Goal: Task Accomplishment & Management: Manage account settings

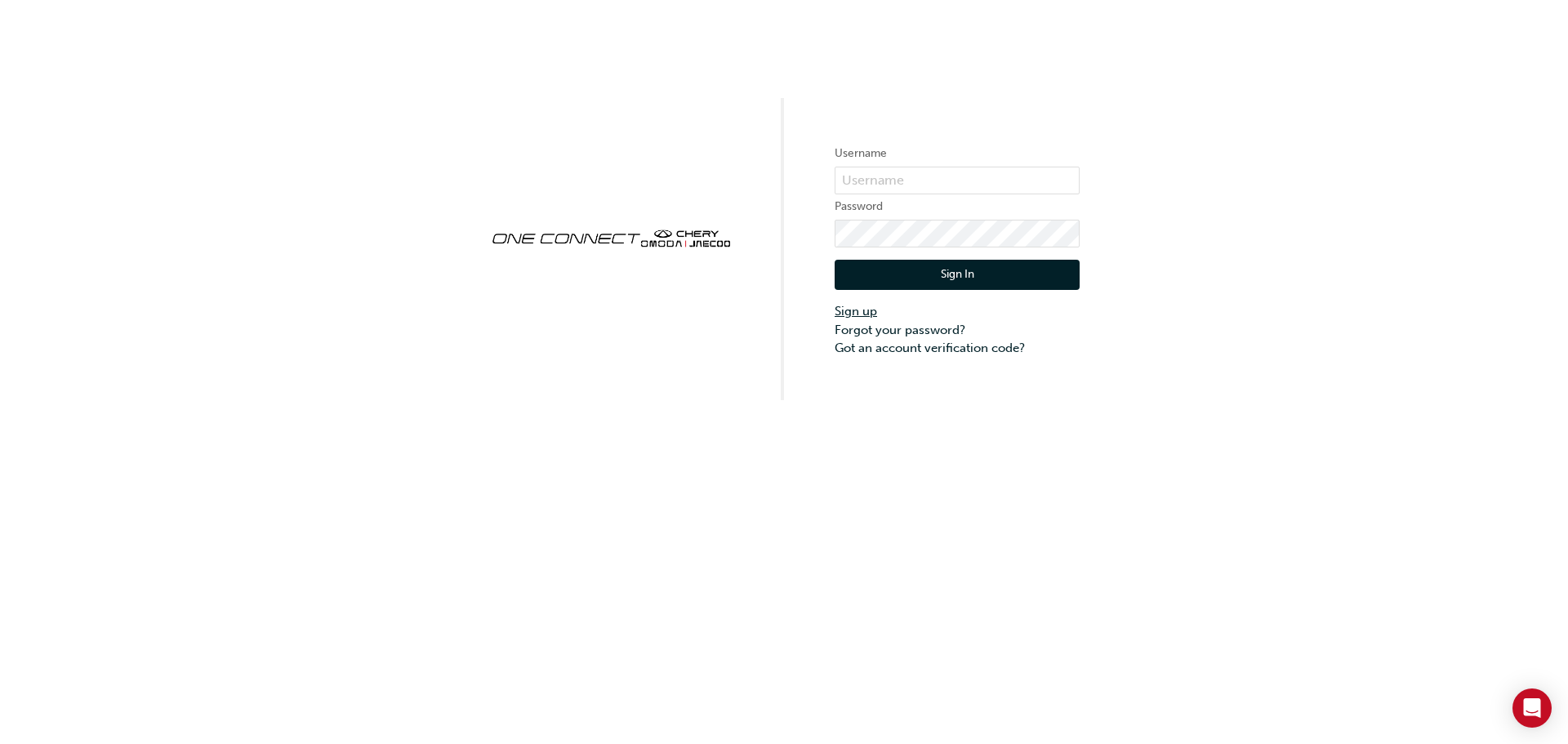
click at [863, 310] on link "Sign up" at bounding box center [957, 312] width 245 height 19
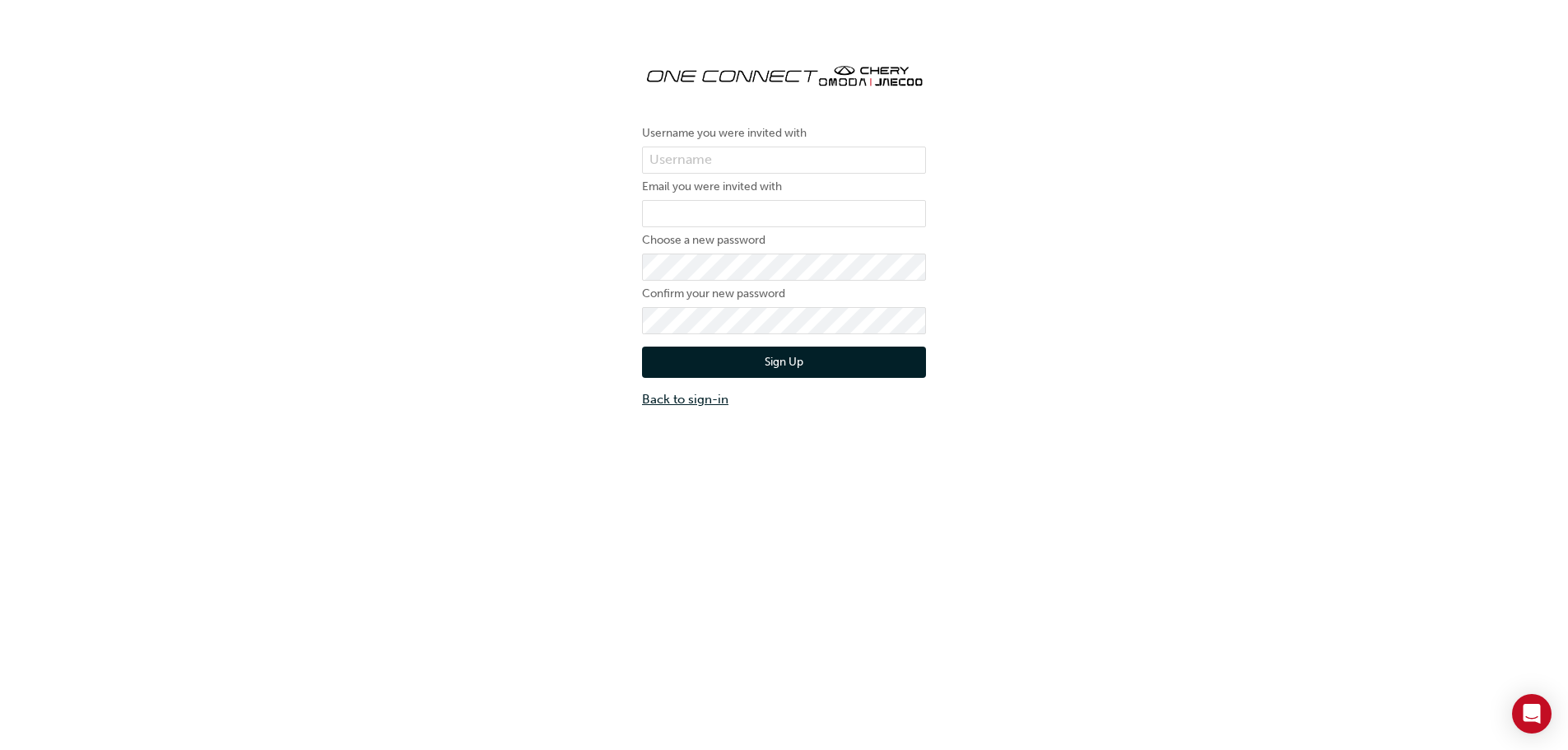
click at [676, 395] on link "Back to sign-in" at bounding box center [784, 400] width 284 height 19
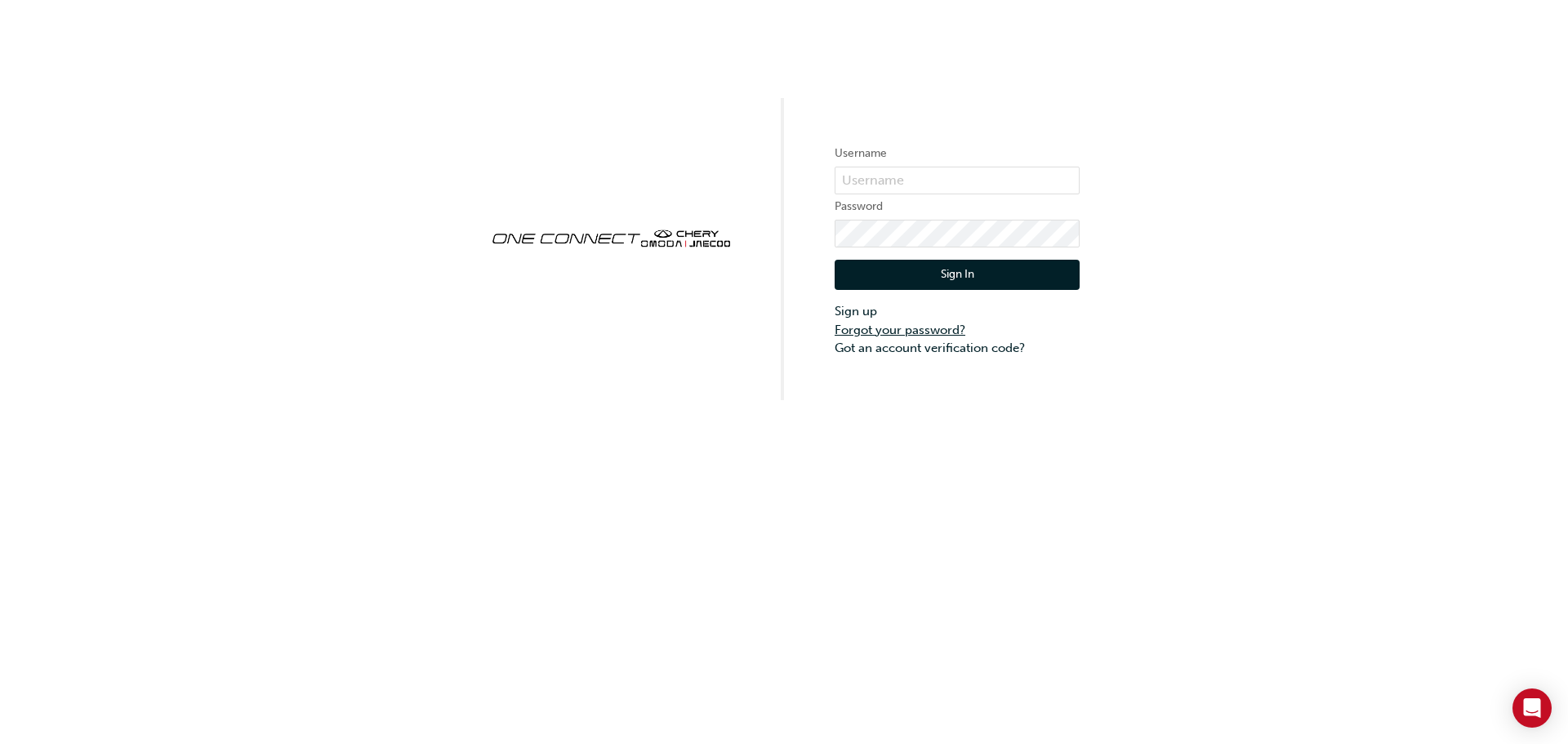
click at [883, 331] on link "Forgot your password?" at bounding box center [957, 330] width 245 height 19
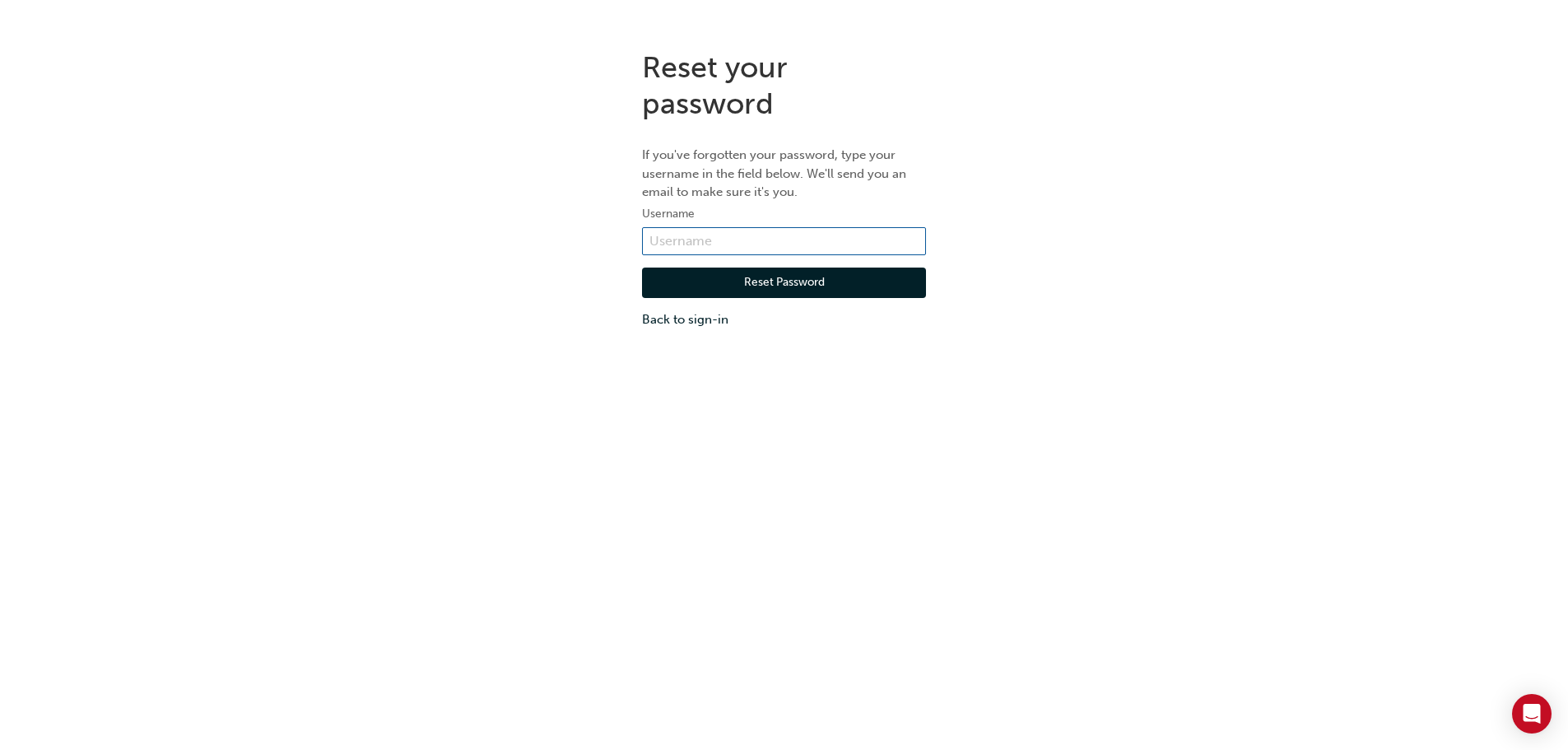
click at [706, 240] on input "text" at bounding box center [784, 240] width 284 height 28
click at [526, 447] on div "Reset your password If you've forgotten your password, type your username in th…" at bounding box center [784, 412] width 1568 height 750
click at [694, 241] on input "text" at bounding box center [784, 240] width 284 height 28
type input "Service"
click button "Reset Password" at bounding box center [784, 283] width 284 height 31
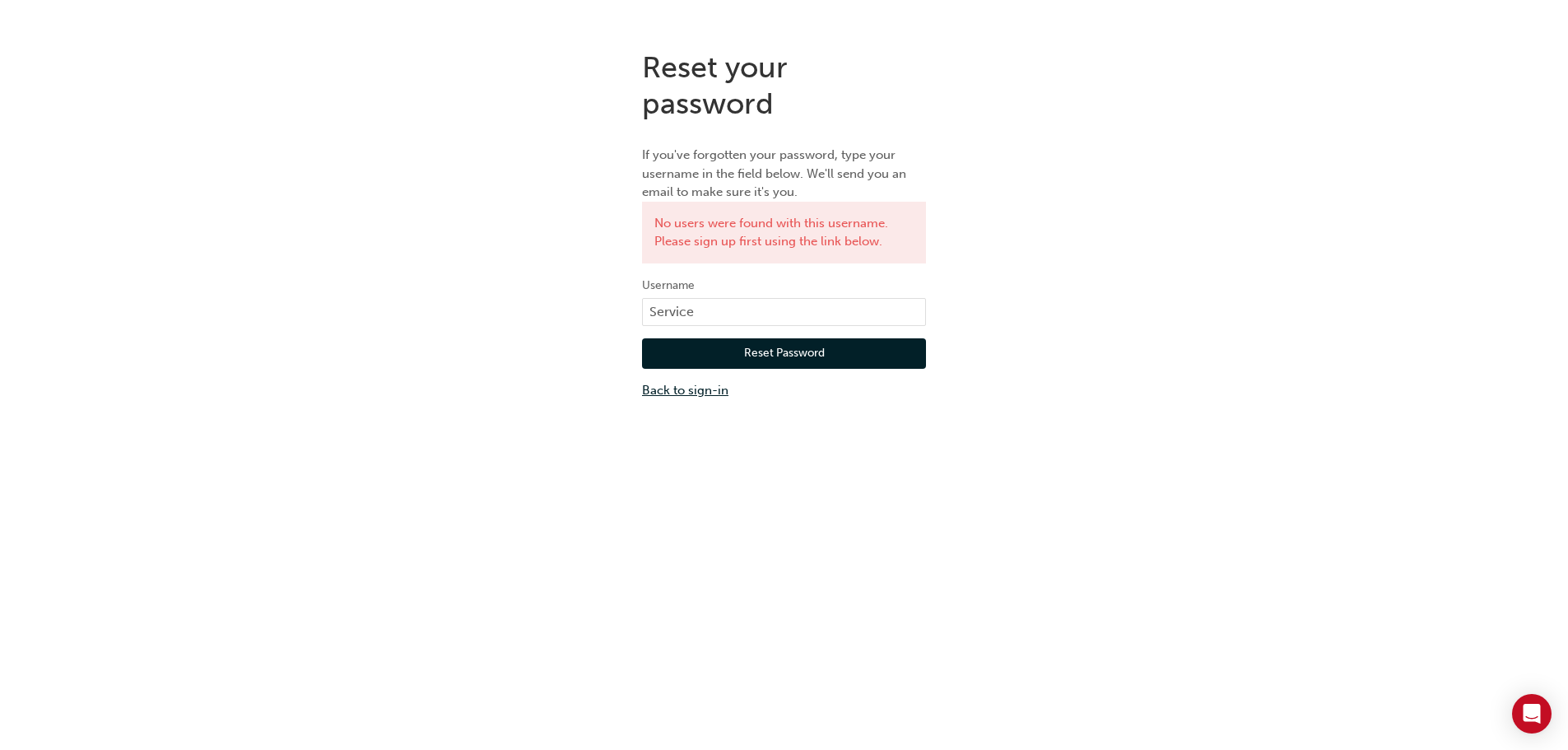
click at [669, 389] on link "Back to sign-in" at bounding box center [784, 391] width 284 height 19
